Goal: Transaction & Acquisition: Purchase product/service

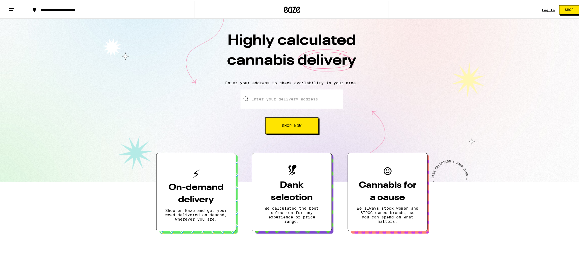
click at [542, 9] on div "Log In" at bounding box center [548, 9] width 13 height 4
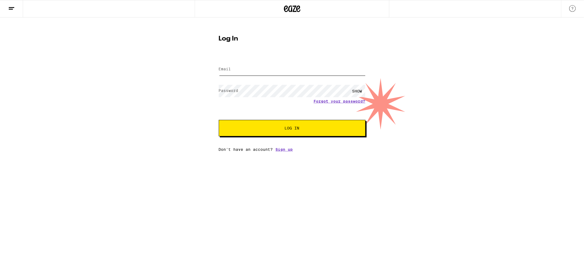
click at [244, 71] on input "Email" at bounding box center [292, 69] width 147 height 12
type input "[EMAIL_ADDRESS][DOMAIN_NAME]"
click at [278, 122] on button "Log In" at bounding box center [292, 128] width 147 height 16
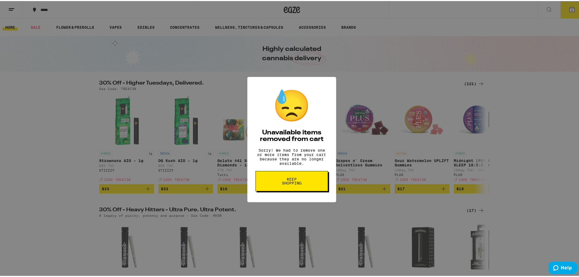
click at [290, 184] on span "Keep Shopping" at bounding box center [292, 180] width 28 height 8
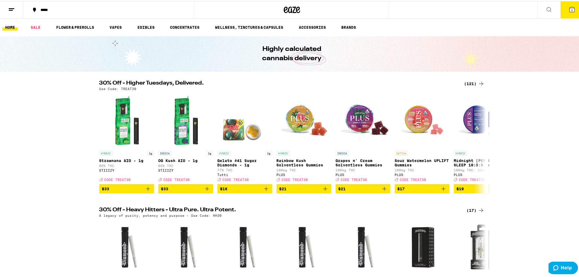
click at [472, 82] on div "(121)" at bounding box center [474, 82] width 20 height 7
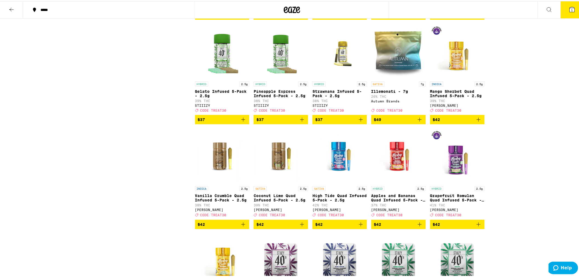
scroll to position [2158, 0]
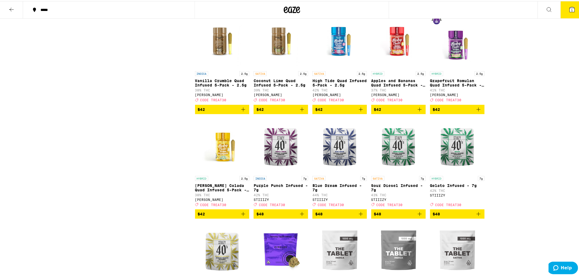
drag, startPoint x: 578, startPoint y: 214, endPoint x: 582, endPoint y: 232, distance: 17.6
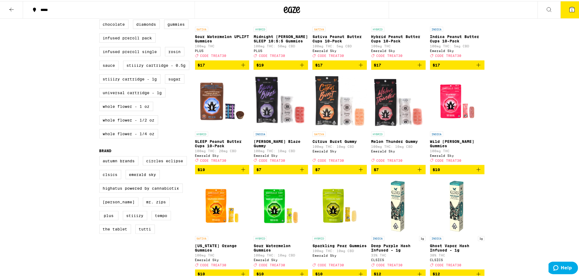
scroll to position [0, 0]
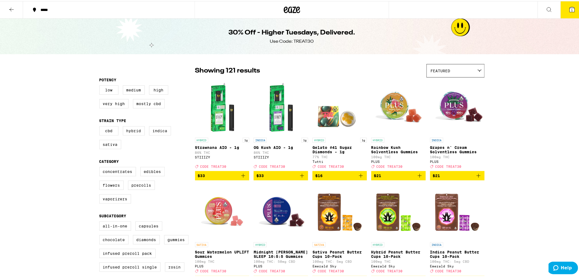
click at [572, 11] on button "1" at bounding box center [572, 8] width 23 height 17
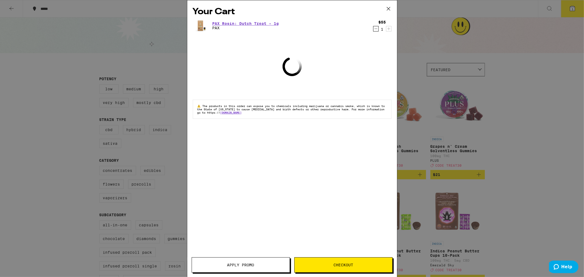
click at [375, 28] on icon "Decrement" at bounding box center [375, 28] width 5 height 7
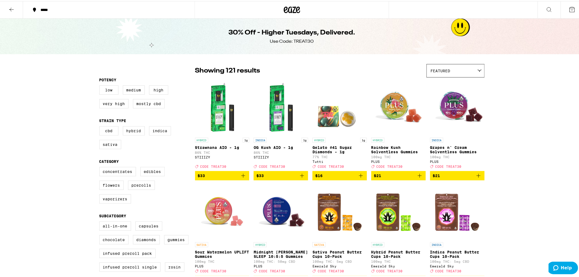
click at [288, 11] on icon at bounding box center [292, 8] width 8 height 7
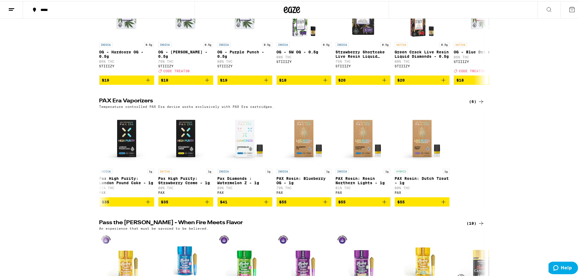
scroll to position [1337, 0]
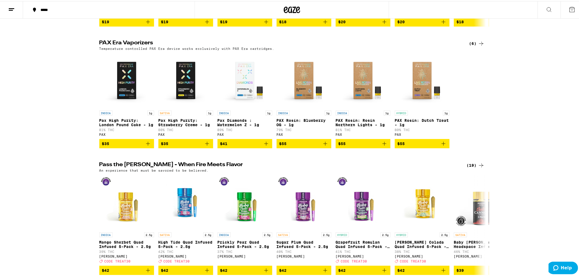
click at [479, 46] on icon at bounding box center [481, 42] width 7 height 7
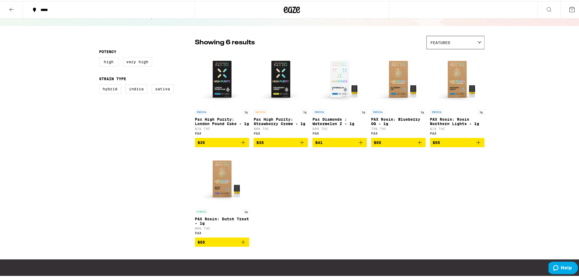
scroll to position [30, 0]
